Goal: Transaction & Acquisition: Purchase product/service

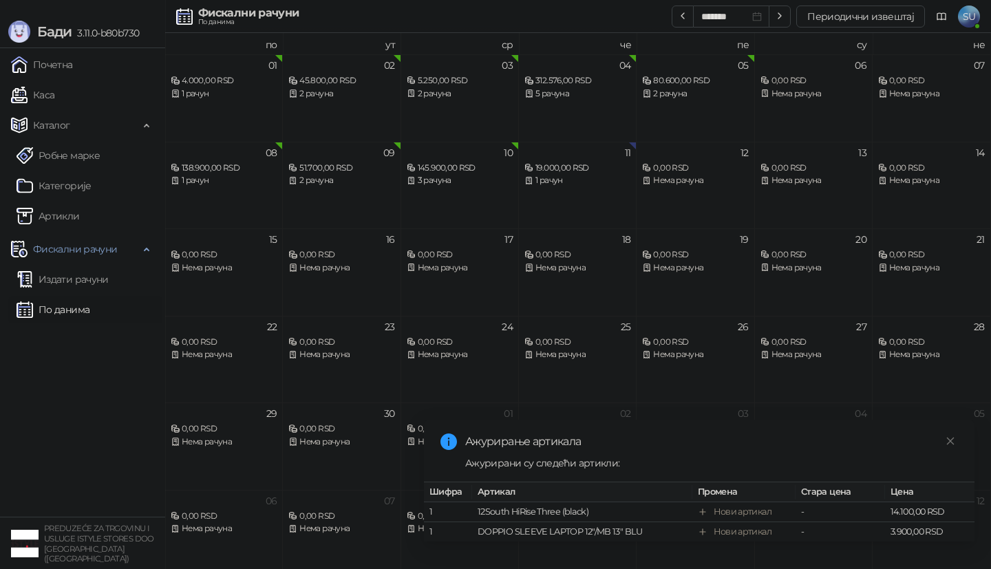
click at [536, 412] on div "Потребан је унос ПИН кода Пажња: Уносом погрешног ПИН кода 5 пута узастопно, бл…" at bounding box center [495, 284] width 991 height 569
click at [944, 441] on link "Close" at bounding box center [950, 441] width 15 height 15
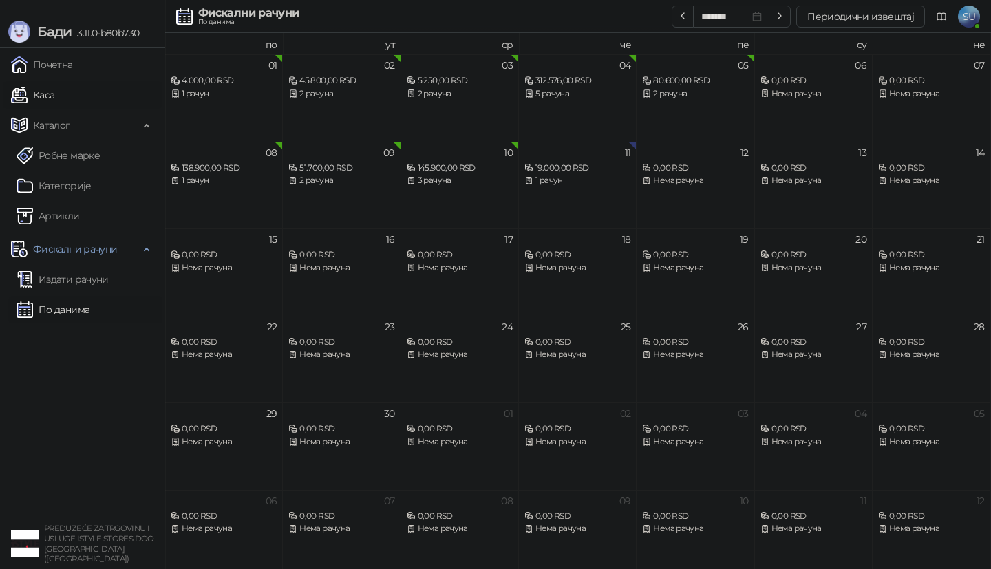
click at [40, 98] on link "Каса" at bounding box center [32, 95] width 43 height 28
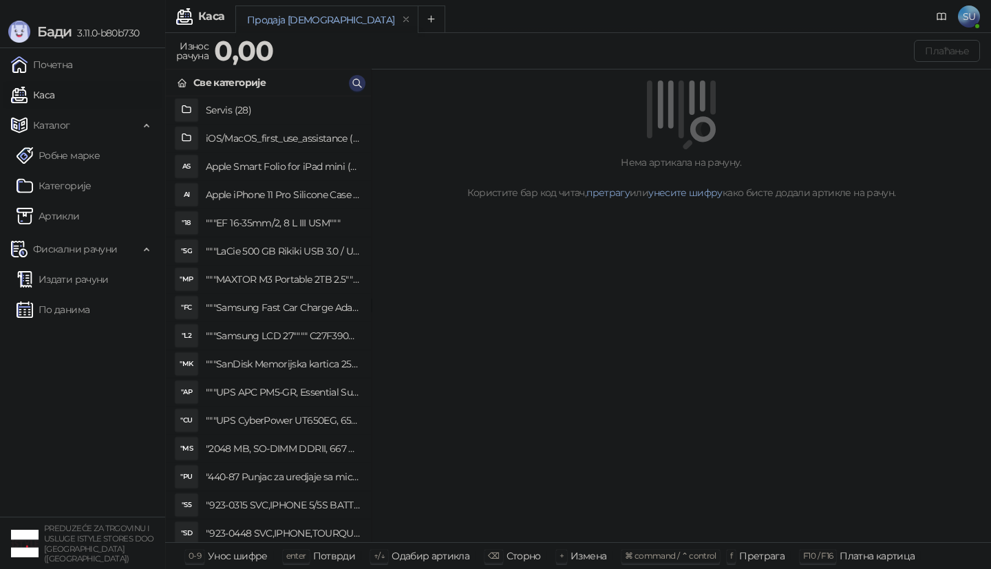
click at [356, 84] on icon "button" at bounding box center [357, 83] width 11 height 11
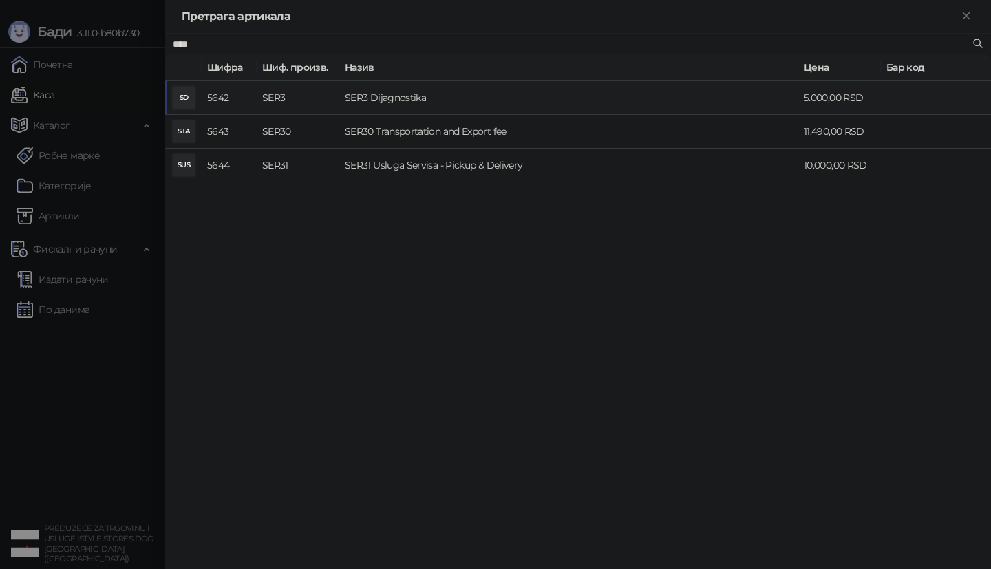
type input "****"
click at [443, 104] on td "SER3 Dijagnostika" at bounding box center [568, 98] width 459 height 34
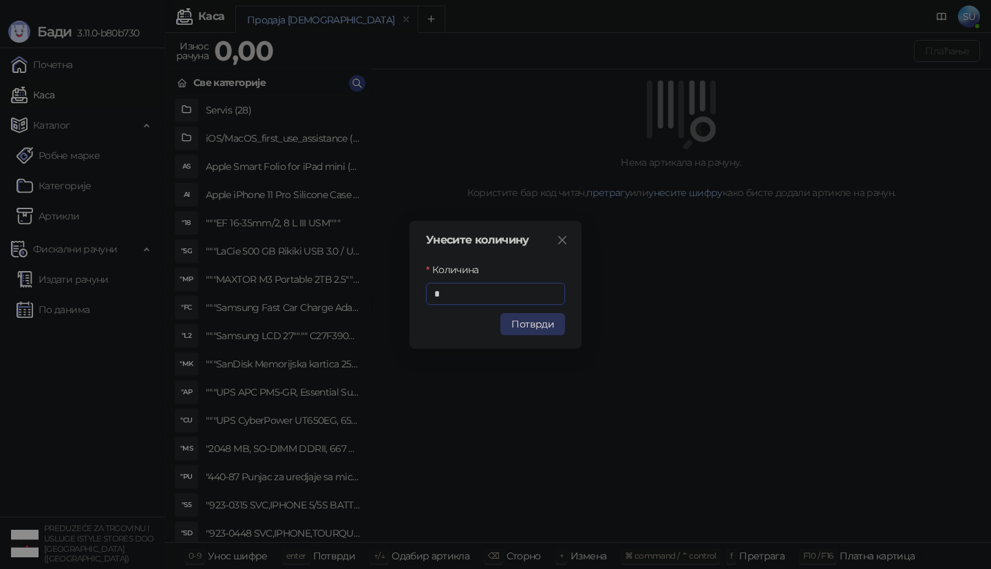
click at [546, 330] on button "Потврди" at bounding box center [532, 324] width 65 height 22
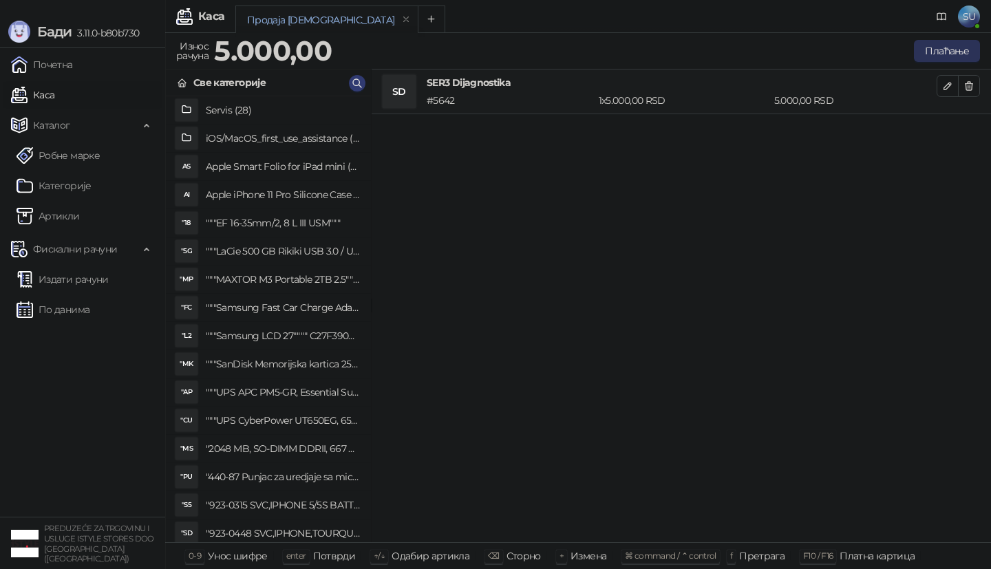
click at [935, 56] on button "Плаћање" at bounding box center [947, 51] width 66 height 22
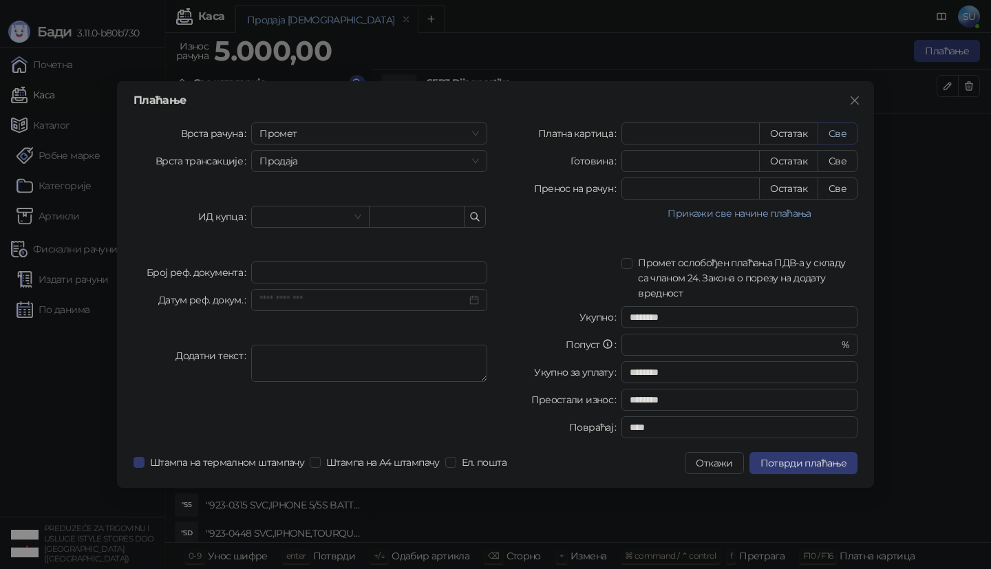
click at [843, 136] on button "Све" at bounding box center [838, 134] width 40 height 22
type input "****"
click at [820, 467] on span "Потврди плаћање" at bounding box center [803, 463] width 86 height 12
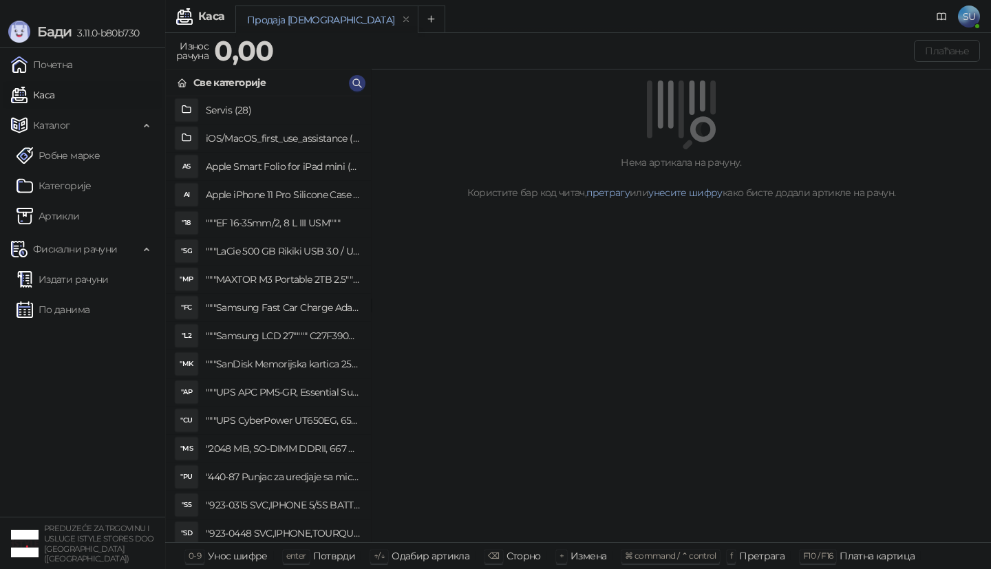
click at [54, 107] on link "Каса" at bounding box center [32, 95] width 43 height 28
click at [54, 99] on link "Каса" at bounding box center [32, 95] width 43 height 28
click at [54, 107] on link "Каса" at bounding box center [32, 95] width 43 height 28
click at [50, 95] on link "Каса" at bounding box center [32, 95] width 43 height 28
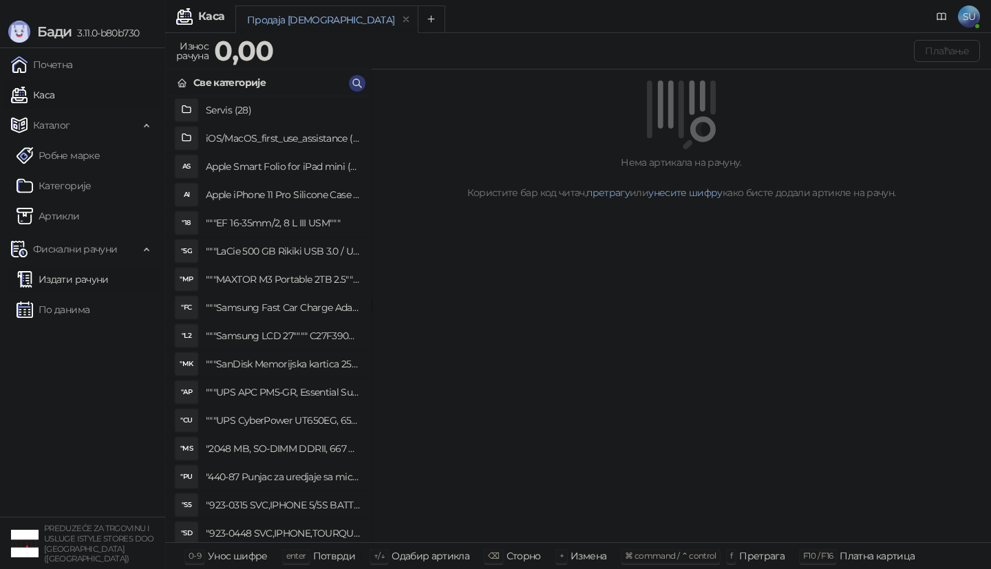
click at [77, 275] on link "Издати рачуни" at bounding box center [63, 280] width 92 height 28
